Goal: Task Accomplishment & Management: Manage account settings

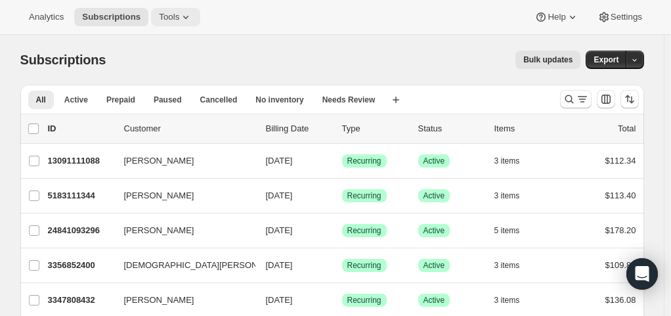
click at [164, 20] on span "Tools" at bounding box center [169, 17] width 20 height 11
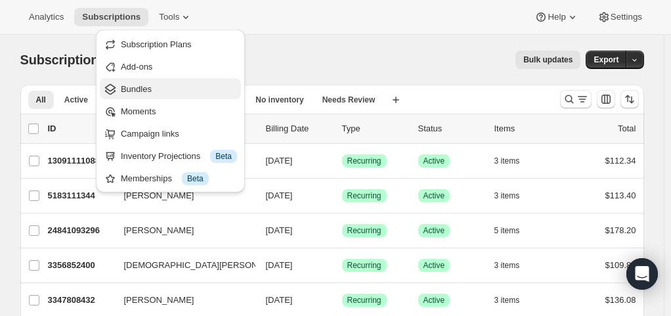
click at [176, 93] on span "Bundles" at bounding box center [179, 89] width 116 height 13
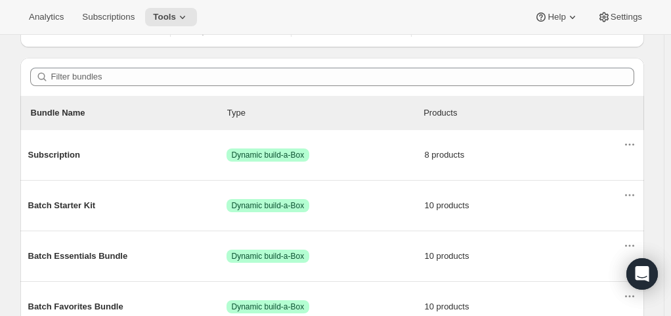
scroll to position [107, 0]
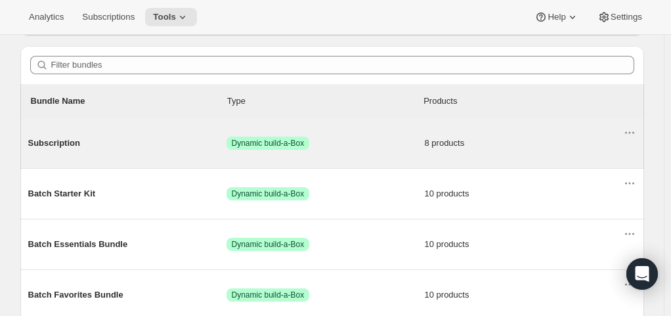
click at [49, 142] on span "Subscription" at bounding box center [127, 143] width 198 height 13
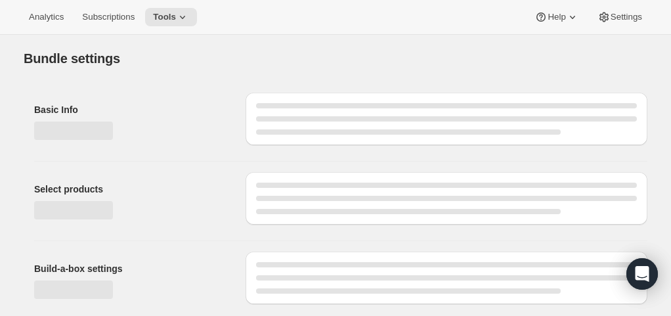
type input "Subscription"
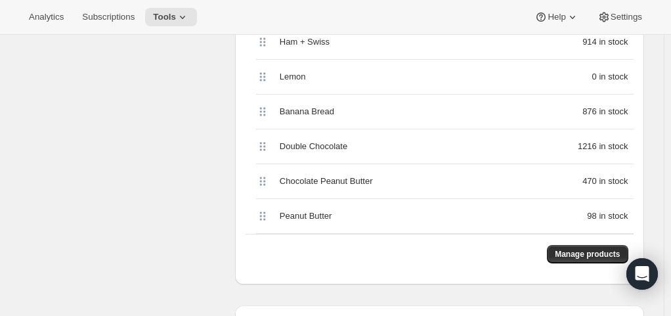
scroll to position [553, 0]
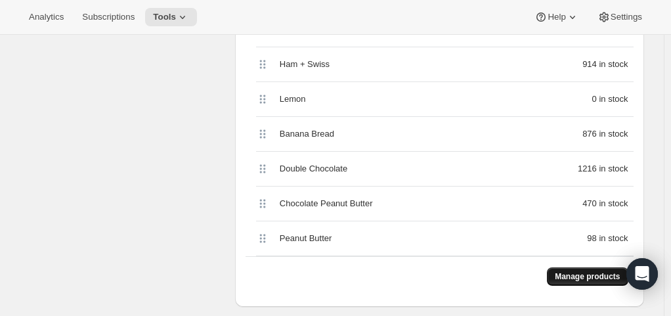
click at [594, 274] on span "Manage products" at bounding box center [587, 276] width 65 height 11
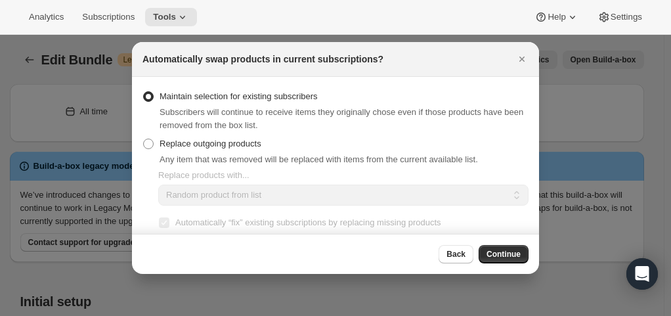
scroll to position [0, 0]
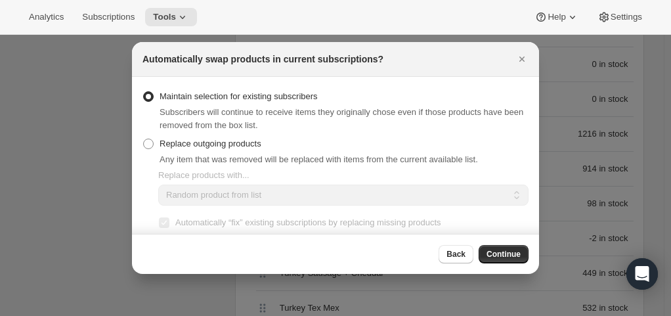
drag, startPoint x: 594, startPoint y: 274, endPoint x: 431, endPoint y: 270, distance: 163.5
drag, startPoint x: 431, startPoint y: 270, endPoint x: 337, endPoint y: 97, distance: 196.8
click at [337, 97] on div "Maintain selection for existing subscribers Subscribers will continue to receiv…" at bounding box center [335, 109] width 386 height 45
click at [151, 146] on span ":rbu:" at bounding box center [148, 143] width 11 height 11
click at [144, 139] on input "Replace outgoing products" at bounding box center [143, 138] width 1 height 1
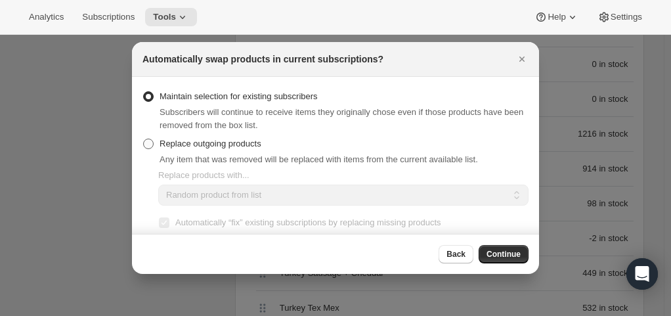
radio input "true"
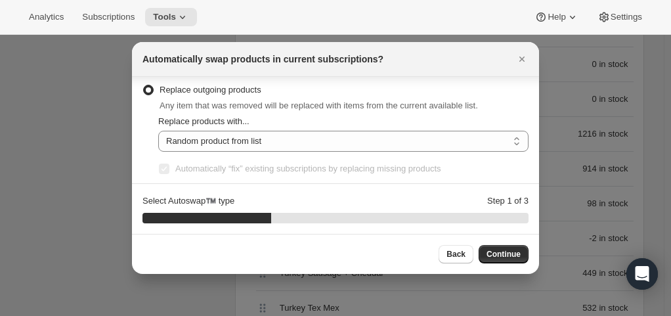
scroll to position [55, 0]
click at [416, 142] on select "Random product from list Matching product type Select specific replacements" at bounding box center [343, 139] width 370 height 21
select select "type"
click at [158, 129] on select "Random product from list Matching product type Select specific replacements" at bounding box center [343, 139] width 370 height 21
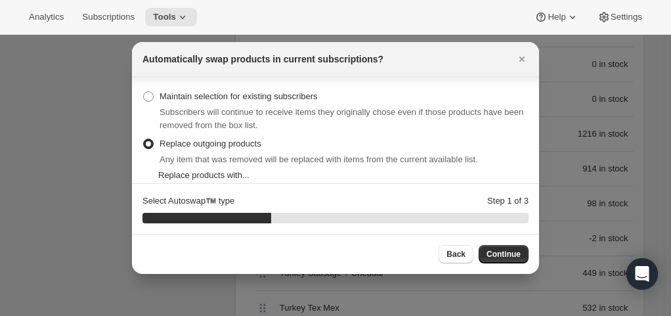
scroll to position [1, 0]
click at [146, 95] on span ":rbu:" at bounding box center [148, 95] width 11 height 11
click at [144, 91] on input "Maintain selection for existing subscribers" at bounding box center [143, 90] width 1 height 1
radio input "true"
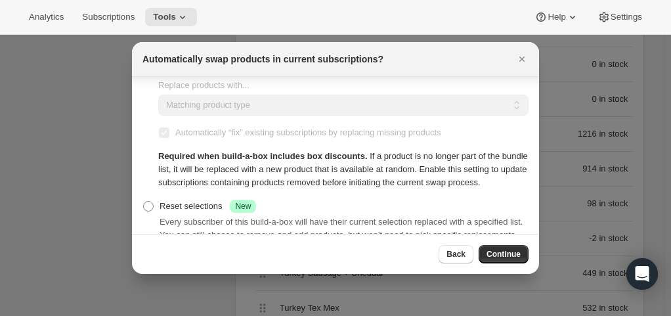
scroll to position [110, 0]
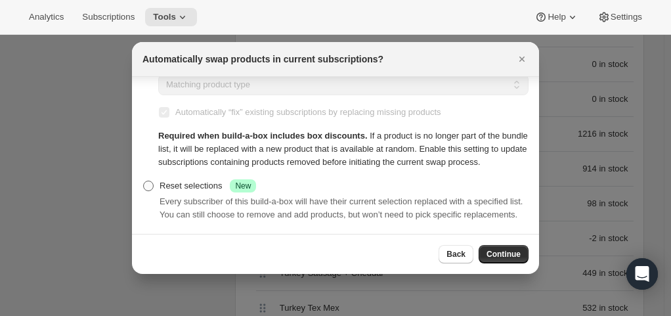
click at [146, 184] on span ":rbu:" at bounding box center [148, 185] width 11 height 11
click at [144, 181] on input "Reset selections Success New" at bounding box center [143, 180] width 1 height 1
radio input "true"
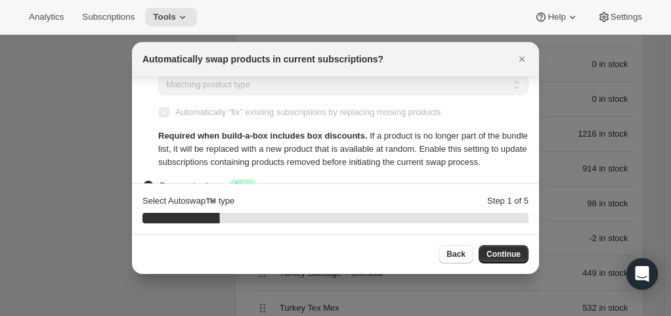
click at [146, 184] on section "Select Autoswap™️ type Step 1 of 5 20 %" at bounding box center [335, 209] width 407 height 50
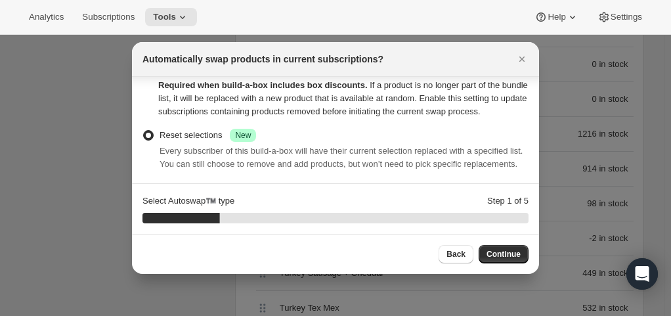
click at [143, 135] on span ":rbu:" at bounding box center [148, 135] width 11 height 11
click at [143, 131] on input "Reset selections Success New" at bounding box center [143, 130] width 1 height 1
click at [154, 139] on span ":rbu:" at bounding box center [148, 135] width 12 height 12
click at [144, 131] on input "Reset selections Success New" at bounding box center [143, 130] width 1 height 1
click at [148, 133] on span ":rbu:" at bounding box center [148, 135] width 11 height 11
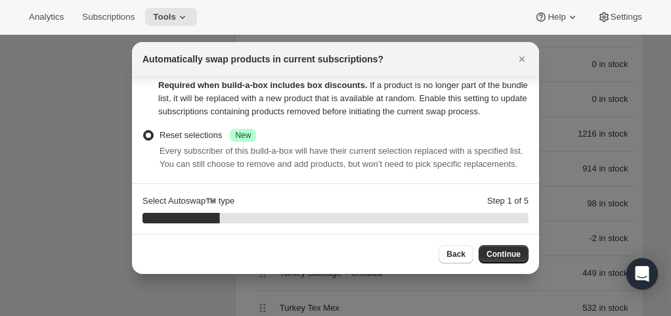
click at [144, 131] on input "Reset selections Success New" at bounding box center [143, 130] width 1 height 1
click at [151, 137] on span ":rbu:" at bounding box center [148, 135] width 11 height 11
click at [144, 131] on input "Reset selections Success New" at bounding box center [143, 130] width 1 height 1
click at [148, 134] on span ":rbu:" at bounding box center [148, 135] width 11 height 11
click at [144, 131] on input "Reset selections Success New" at bounding box center [143, 130] width 1 height 1
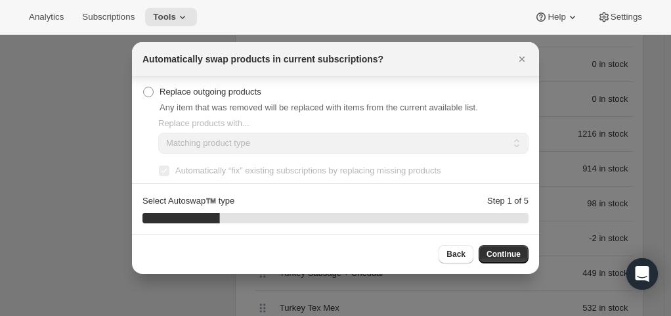
scroll to position [0, 0]
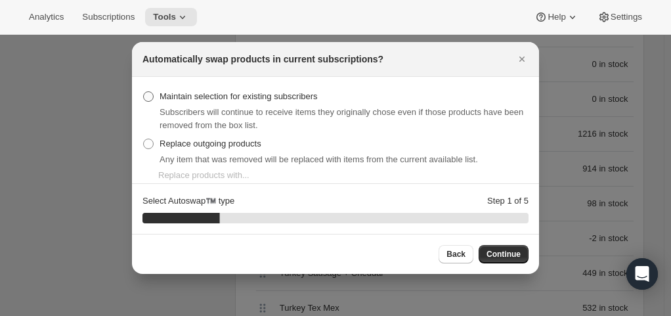
click at [150, 96] on span ":rbu:" at bounding box center [148, 96] width 11 height 11
click at [144, 92] on input "Maintain selection for existing subscribers" at bounding box center [143, 91] width 1 height 1
radio input "true"
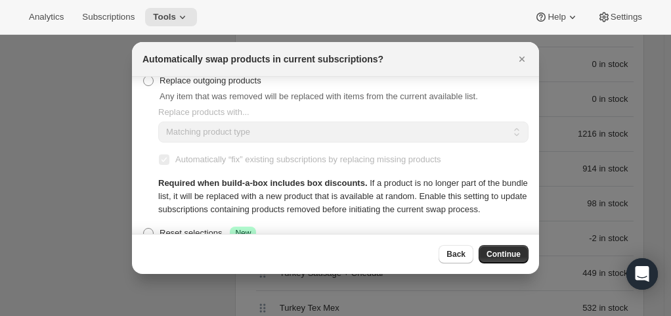
scroll to position [39, 0]
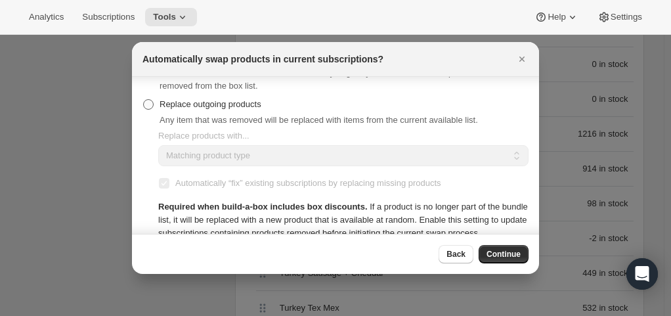
click at [148, 105] on span ":rbu:" at bounding box center [148, 104] width 11 height 11
click at [144, 100] on input "Replace outgoing products" at bounding box center [143, 99] width 1 height 1
radio input "true"
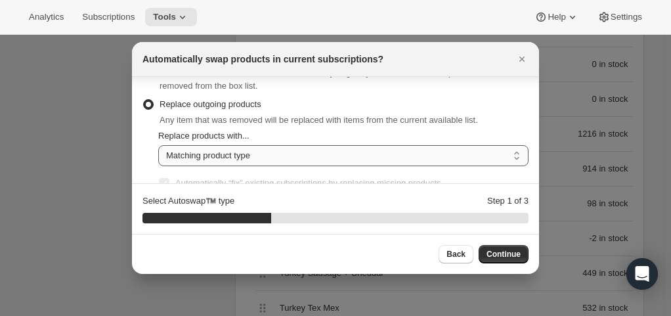
click at [272, 150] on select "Random product from list Matching product type Select specific replacements" at bounding box center [343, 155] width 370 height 21
click at [158, 145] on select "Random product from list Matching product type Select specific replacements" at bounding box center [343, 155] width 370 height 21
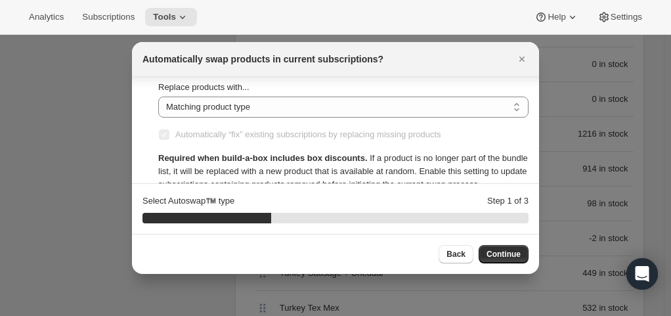
scroll to position [89, 0]
click at [327, 109] on select "Random product from list Matching product type Select specific replacements" at bounding box center [343, 106] width 370 height 21
select select "selection"
click at [158, 96] on select "Random product from list Matching product type Select specific replacements" at bounding box center [343, 106] width 370 height 21
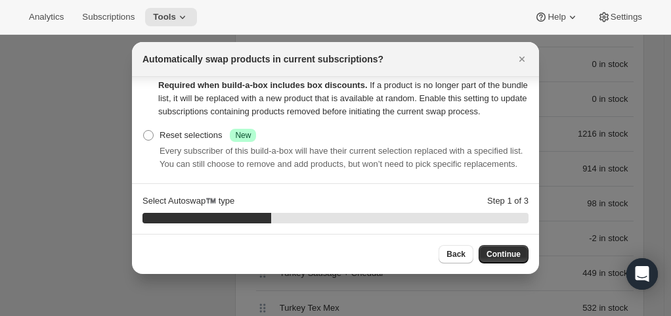
scroll to position [161, 0]
click at [509, 255] on span "Continue" at bounding box center [503, 254] width 34 height 11
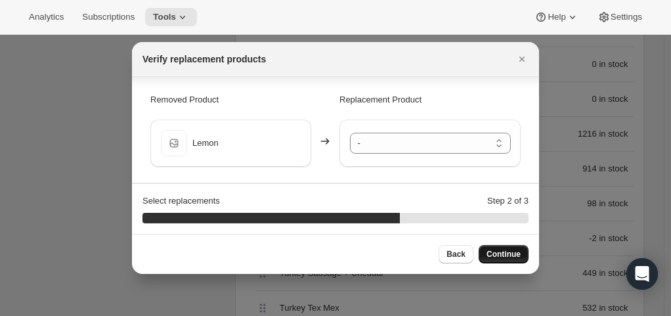
scroll to position [1, 0]
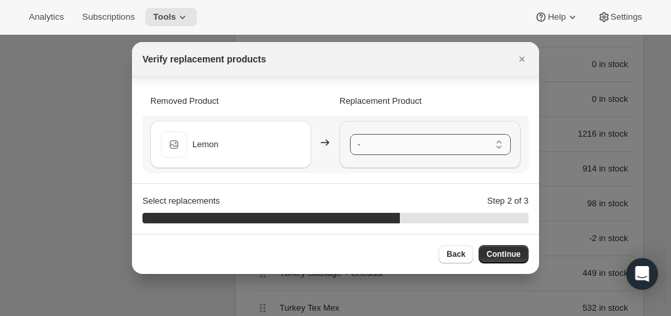
click at [410, 146] on select "- Banana Bread - Default Title Chocolate Peanut Butter - Default Title Chocolat…" at bounding box center [430, 144] width 161 height 21
click at [293, 95] on p "Removed Product" at bounding box center [240, 101] width 181 height 13
click at [372, 141] on select "- Banana Bread - Default Title Chocolate Peanut Butter - Default Title Chocolat…" at bounding box center [430, 144] width 161 height 21
click at [302, 97] on p "Removed Product" at bounding box center [240, 101] width 181 height 13
click at [454, 254] on span "Back" at bounding box center [455, 254] width 19 height 11
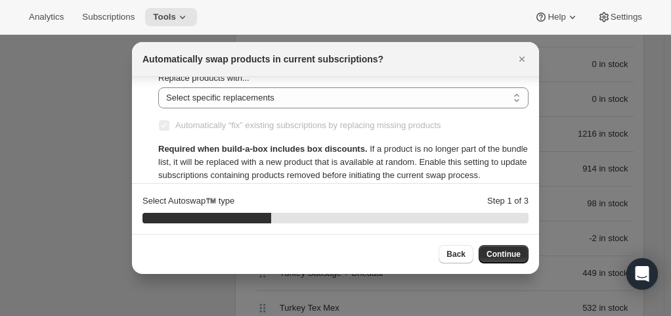
scroll to position [86, 0]
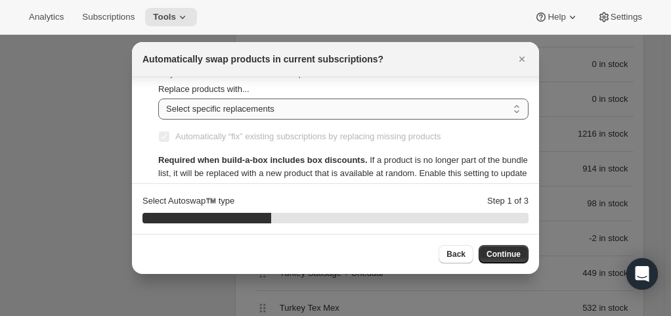
click at [263, 112] on select "Random product from list Matching product type Select specific replacements" at bounding box center [343, 108] width 370 height 21
select select "type"
click at [158, 98] on select "Random product from list Matching product type Select specific replacements" at bounding box center [343, 108] width 370 height 21
click at [508, 252] on span "Continue" at bounding box center [503, 254] width 34 height 11
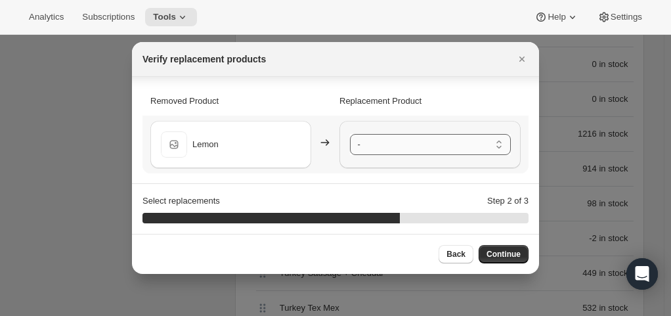
click at [366, 148] on select "- Banana Bread - Default Title Chocolate Peanut Butter - Default Title Chocolat…" at bounding box center [430, 144] width 161 height 21
click at [463, 253] on span "Back" at bounding box center [455, 254] width 19 height 11
select select "type"
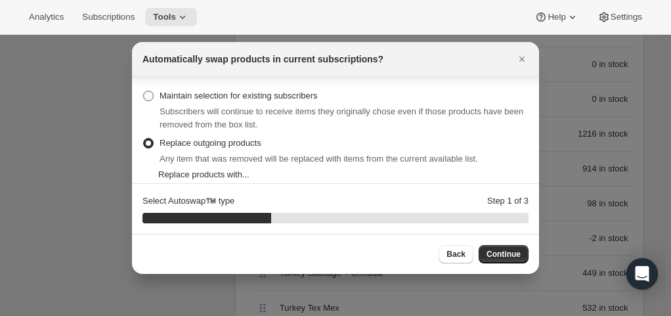
click at [143, 97] on span ":rbu:" at bounding box center [148, 96] width 11 height 11
click at [143, 91] on input "Maintain selection for existing subscribers" at bounding box center [143, 91] width 1 height 1
radio input "true"
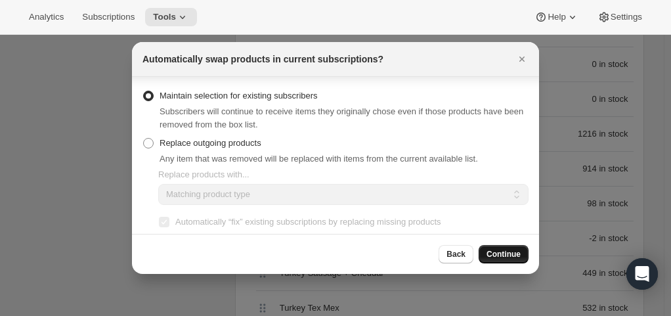
click at [498, 249] on button "Continue" at bounding box center [503, 254] width 50 height 18
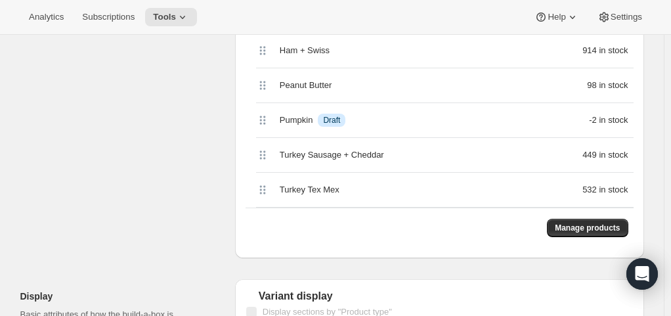
scroll to position [676, 0]
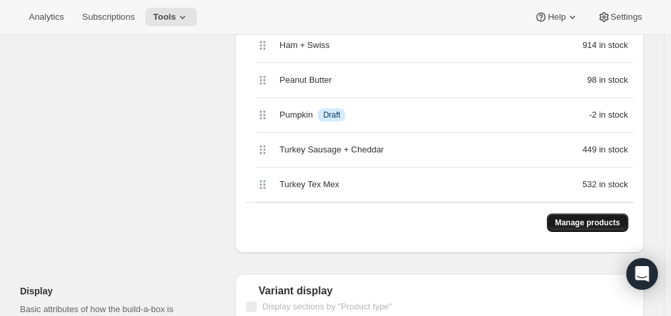
click at [592, 221] on span "Manage products" at bounding box center [587, 222] width 65 height 11
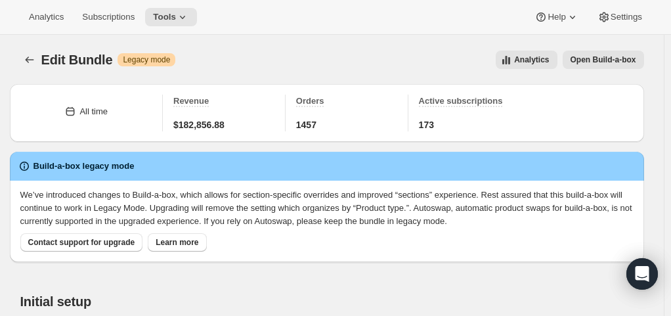
select select "type"
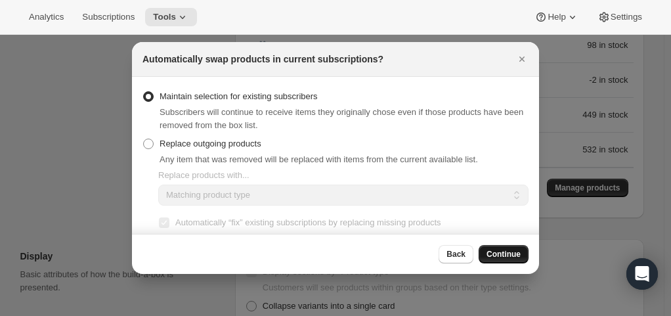
click at [501, 251] on span "Continue" at bounding box center [503, 254] width 34 height 11
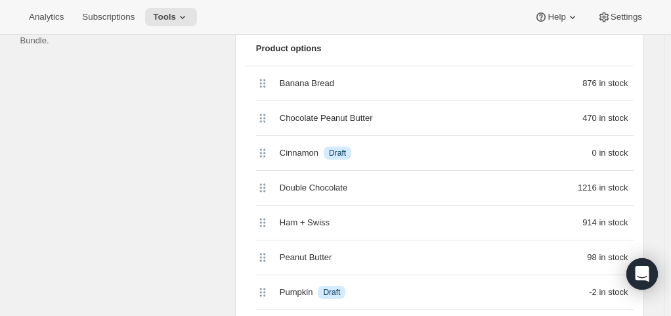
scroll to position [477, 0]
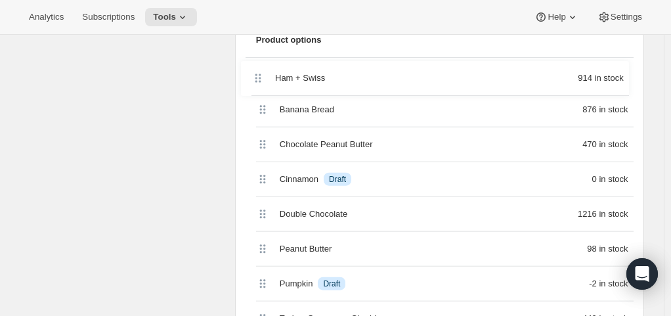
drag, startPoint x: 265, startPoint y: 211, endPoint x: 257, endPoint y: 65, distance: 145.9
click at [257, 65] on div "Banana Bread 876 in stock Chocolate Peanut Butter 470 in stock Cinnamon Info Dr…" at bounding box center [439, 214] width 388 height 313
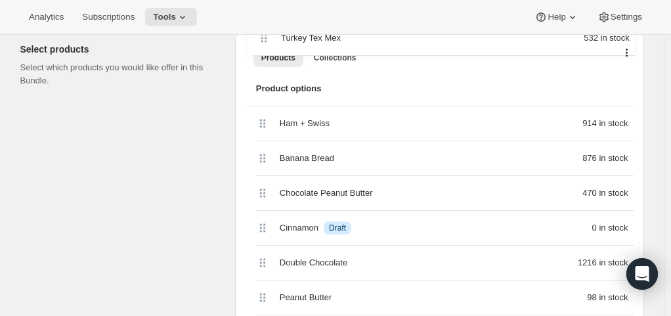
scroll to position [412, 0]
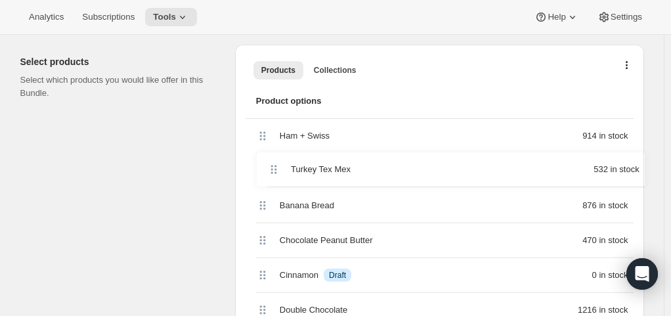
drag, startPoint x: 268, startPoint y: 229, endPoint x: 276, endPoint y: 165, distance: 64.2
click at [276, 165] on div "Ham + Swiss 914 in stock Banana Bread 876 in stock Chocolate Peanut Butter 470 …" at bounding box center [439, 275] width 388 height 313
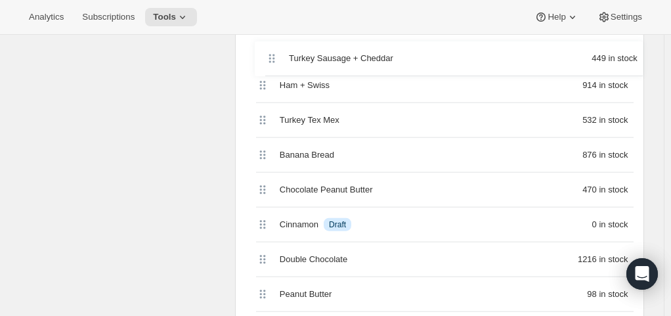
scroll to position [486, 0]
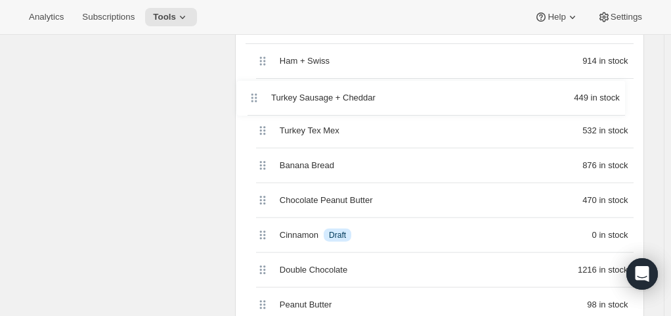
drag, startPoint x: 269, startPoint y: 160, endPoint x: 266, endPoint y: 62, distance: 98.5
click at [266, 62] on div "Ham + Swiss 914 in stock Turkey Tex Mex 532 in stock Banana Bread 876 in stock …" at bounding box center [439, 200] width 388 height 313
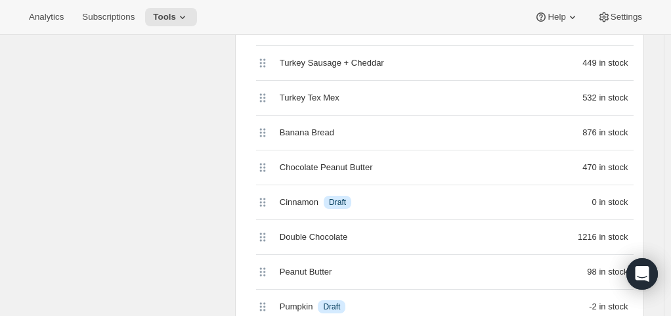
scroll to position [520, 0]
drag, startPoint x: 267, startPoint y: 232, endPoint x: 263, endPoint y: 161, distance: 71.7
click at [263, 161] on div "Ham + Swiss 914 in stock Turkey Sausage + Cheddar 449 in stock Turkey Tex Mex 5…" at bounding box center [439, 167] width 388 height 313
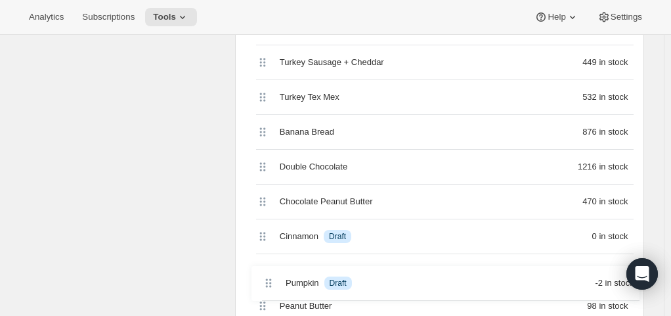
scroll to position [522, 0]
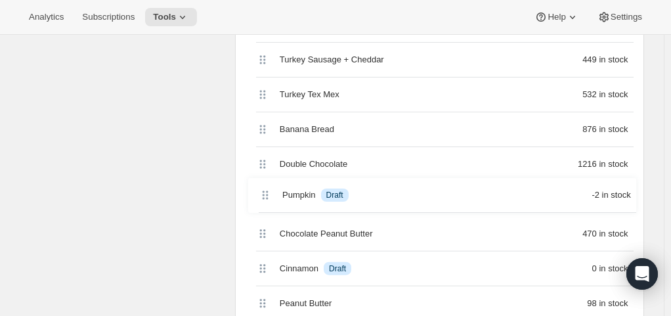
drag, startPoint x: 265, startPoint y: 303, endPoint x: 263, endPoint y: 186, distance: 117.5
click at [263, 186] on div "Ham + Swiss 914 in stock Turkey Sausage + Cheddar 449 in stock Turkey Tex Mex 5…" at bounding box center [439, 164] width 388 height 313
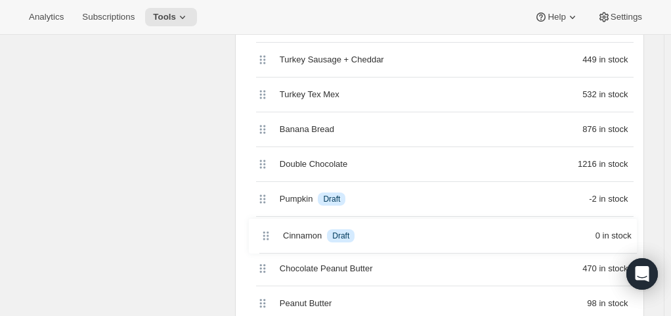
scroll to position [526, 0]
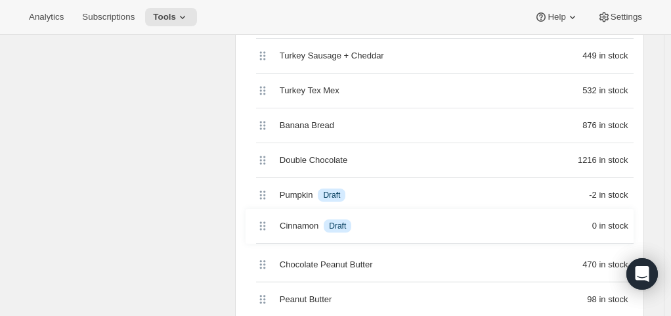
drag, startPoint x: 268, startPoint y: 271, endPoint x: 263, endPoint y: 224, distance: 46.9
click at [263, 224] on div "Ham + Swiss 914 in stock Turkey Sausage + Cheddar 449 in stock [GEOGRAPHIC_DATA…" at bounding box center [439, 160] width 388 height 313
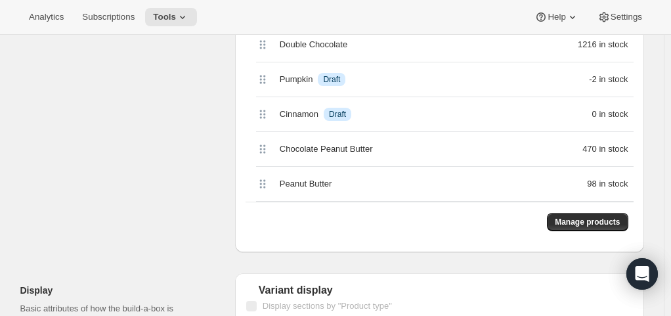
scroll to position [643, 0]
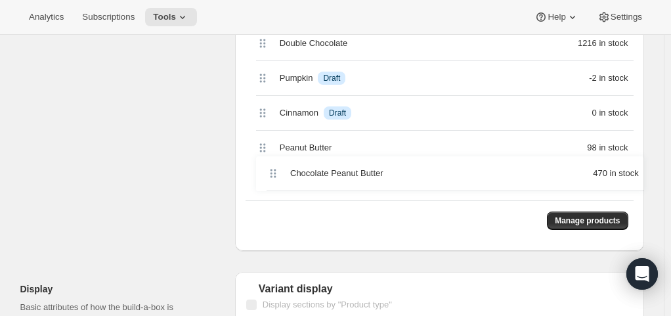
drag, startPoint x: 267, startPoint y: 150, endPoint x: 278, endPoint y: 184, distance: 35.1
click at [278, 184] on div "Ham + Swiss 914 in stock Turkey Sausage + Cheddar 449 in stock [GEOGRAPHIC_DATA…" at bounding box center [439, 43] width 388 height 313
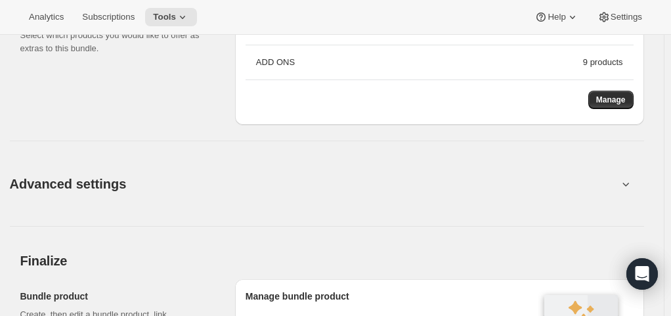
scroll to position [1466, 0]
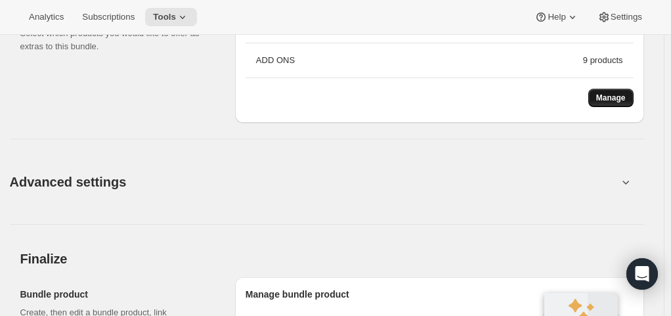
click at [614, 93] on span "Manage" at bounding box center [611, 98] width 30 height 11
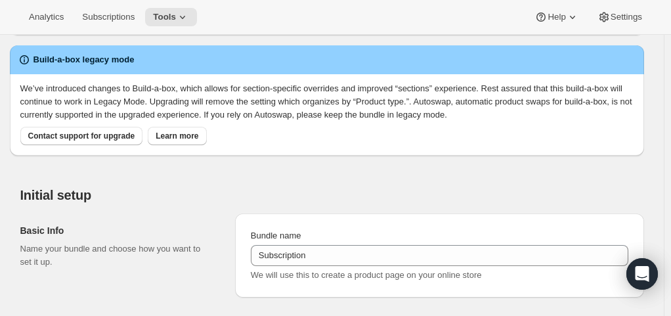
scroll to position [0, 0]
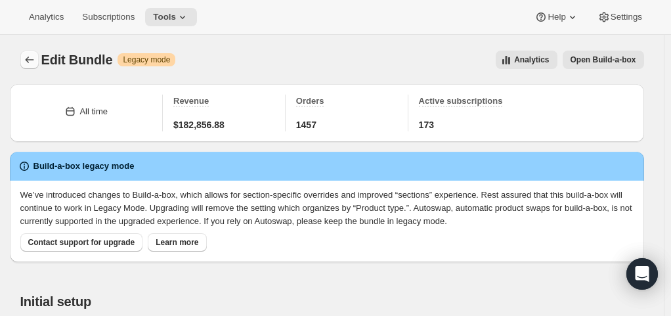
click at [25, 55] on button "Bundles" at bounding box center [29, 60] width 18 height 18
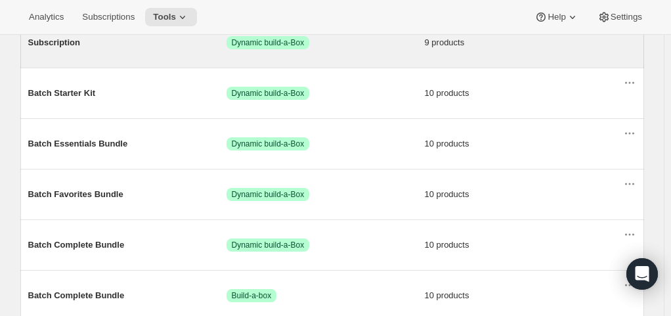
scroll to position [209, 0]
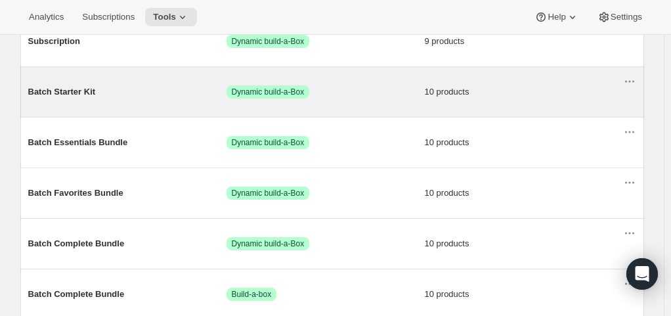
click at [87, 90] on span "Batch Starter Kit" at bounding box center [127, 91] width 198 height 13
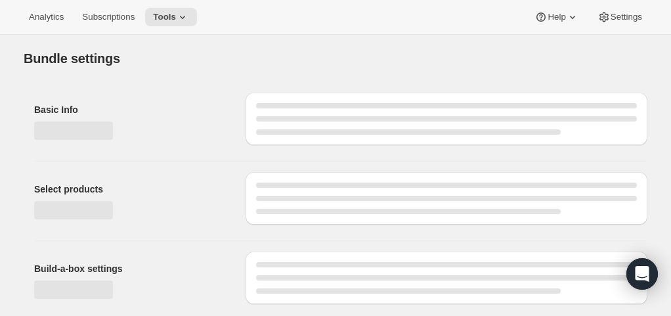
type input "Batch Starter Kit"
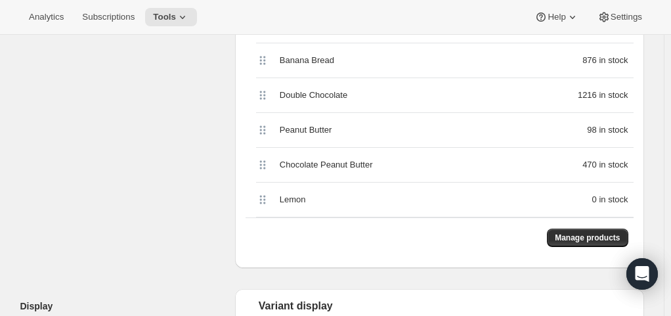
scroll to position [710, 0]
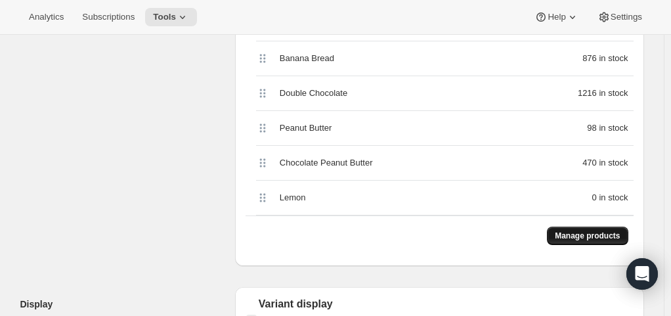
click at [601, 230] on span "Manage products" at bounding box center [587, 235] width 65 height 11
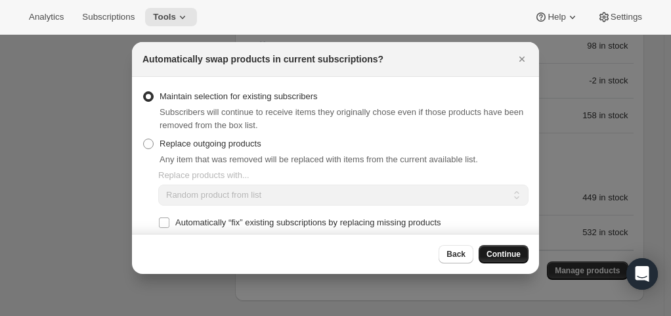
click at [508, 251] on span "Continue" at bounding box center [503, 254] width 34 height 11
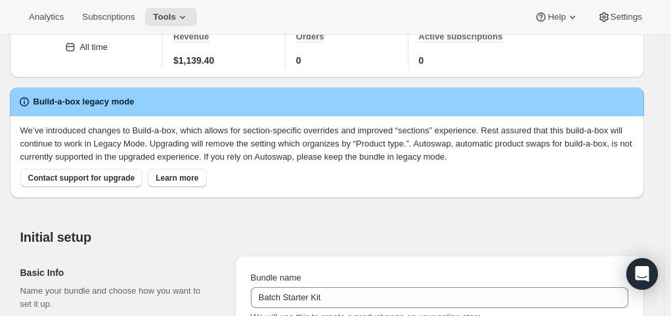
scroll to position [0, 0]
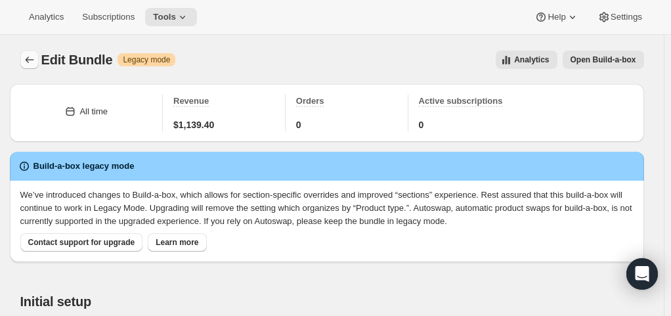
click at [27, 64] on icon "Bundles" at bounding box center [29, 59] width 13 height 13
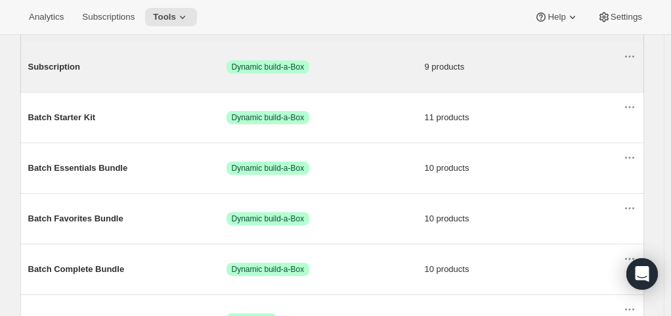
scroll to position [184, 0]
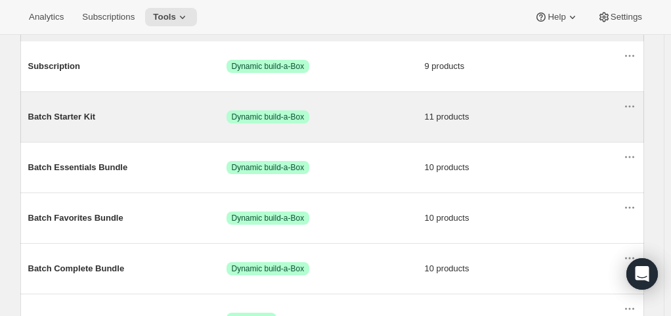
click at [437, 114] on span "11 products" at bounding box center [524, 116] width 198 height 13
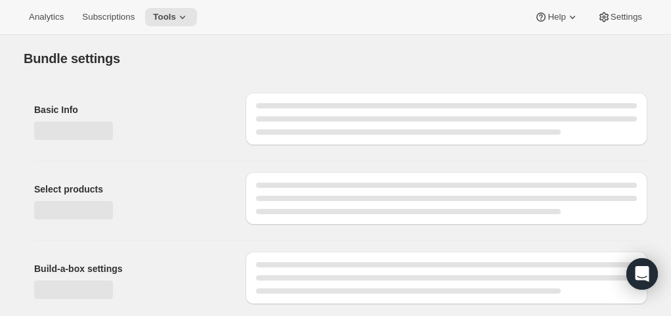
type input "Batch Starter Kit"
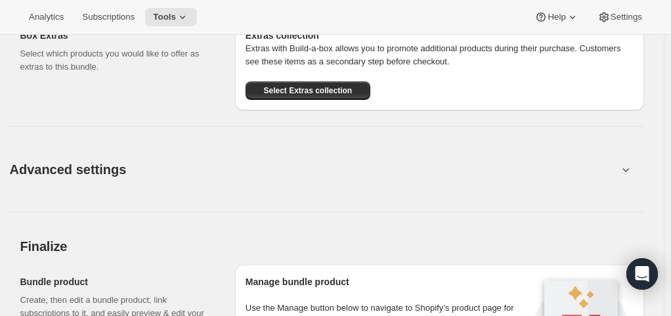
scroll to position [1655, 0]
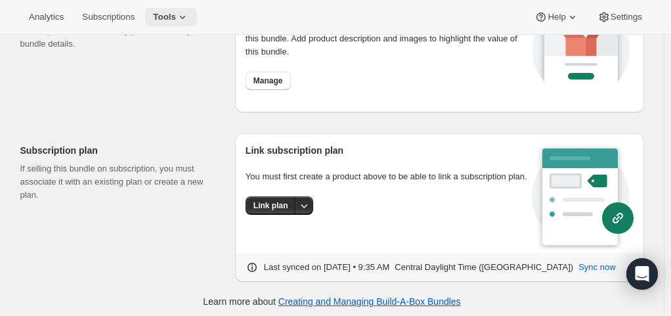
click at [155, 20] on span "Tools" at bounding box center [164, 17] width 23 height 11
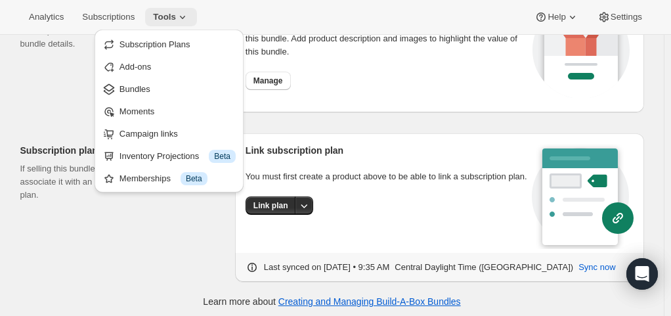
click at [161, 17] on span "Tools" at bounding box center [164, 17] width 23 height 11
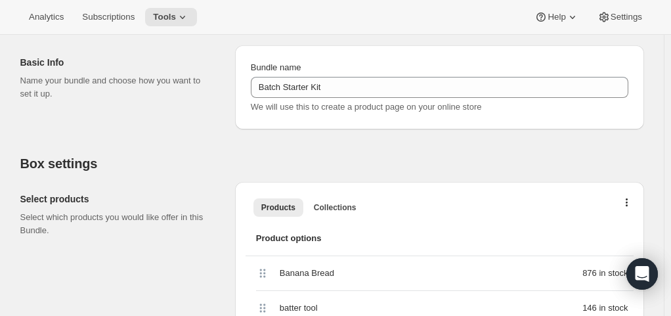
scroll to position [0, 0]
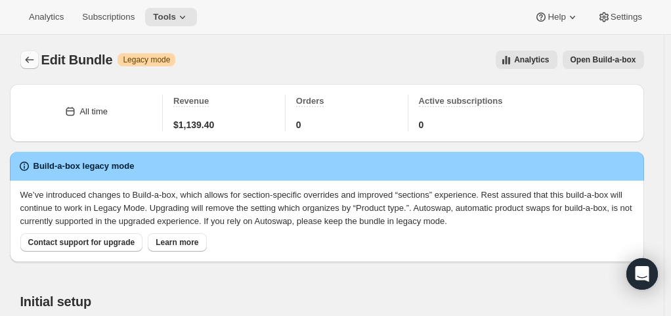
click at [34, 58] on icon "Bundles" at bounding box center [29, 59] width 13 height 13
